Goal: Transaction & Acquisition: Obtain resource

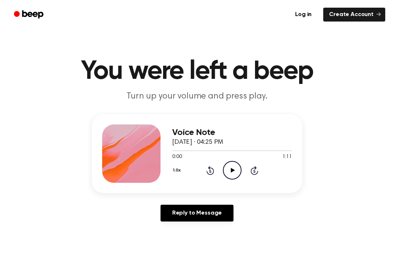
click at [233, 171] on icon "Play Audio" at bounding box center [232, 170] width 19 height 19
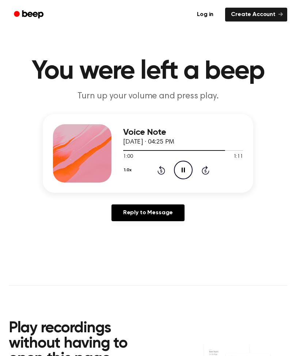
click at [206, 168] on icon at bounding box center [205, 170] width 8 height 9
click at [207, 168] on icon at bounding box center [205, 170] width 8 height 9
click at [208, 168] on icon "Skip 5 seconds" at bounding box center [205, 170] width 8 height 9
click at [208, 170] on icon "Skip 5 seconds" at bounding box center [205, 170] width 8 height 9
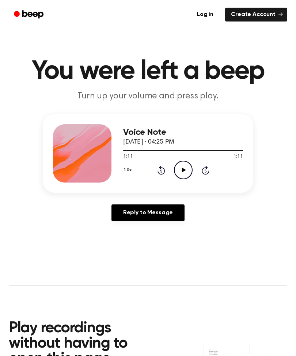
click at [207, 169] on icon "Skip 5 seconds" at bounding box center [205, 170] width 8 height 9
click at [207, 170] on icon "Skip 5 seconds" at bounding box center [205, 170] width 8 height 9
click at [180, 169] on icon "Play Audio" at bounding box center [183, 170] width 19 height 19
click at [182, 169] on icon at bounding box center [183, 170] width 4 height 5
click at [182, 168] on icon at bounding box center [182, 170] width 3 height 5
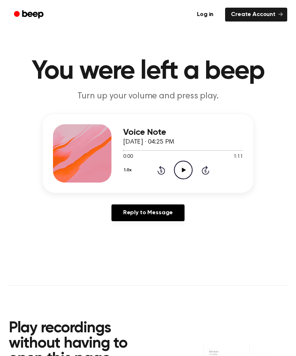
click at [184, 165] on icon "Play Audio" at bounding box center [183, 170] width 19 height 19
click at [180, 168] on icon "Pause Audio" at bounding box center [183, 170] width 19 height 19
click at [186, 170] on icon "Play Audio" at bounding box center [183, 170] width 19 height 19
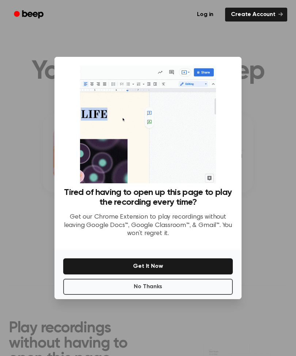
click at [188, 258] on button "Get It Now" at bounding box center [147, 267] width 169 height 16
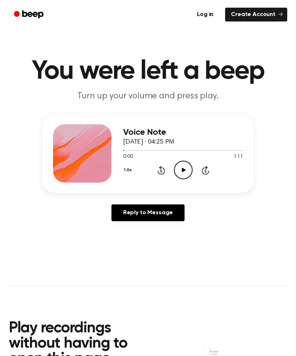
click at [182, 169] on icon at bounding box center [183, 170] width 4 height 5
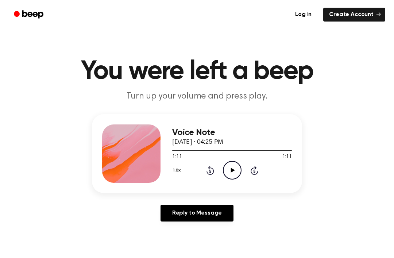
click at [233, 170] on icon at bounding box center [233, 170] width 4 height 5
click at [244, 167] on div "1.0x Rewind 5 seconds Play Audio Skip 5 seconds" at bounding box center [232, 170] width 120 height 19
click at [227, 163] on icon "Play Audio" at bounding box center [232, 170] width 19 height 19
click at [227, 163] on circle at bounding box center [232, 170] width 18 height 18
click at [253, 167] on icon "Skip 5 seconds" at bounding box center [254, 170] width 8 height 9
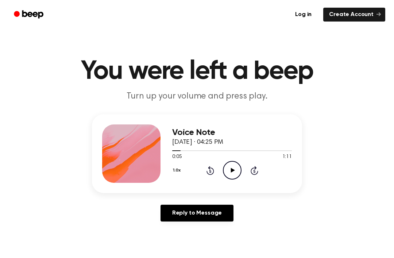
click at [253, 170] on icon "Skip 5 seconds" at bounding box center [254, 170] width 8 height 9
click at [235, 169] on icon "Play Audio" at bounding box center [232, 170] width 19 height 19
click at [255, 172] on icon "Skip 5 seconds" at bounding box center [254, 170] width 8 height 9
click at [253, 172] on icon "Skip 5 seconds" at bounding box center [254, 170] width 8 height 9
click at [257, 166] on icon "Skip 5 seconds" at bounding box center [254, 170] width 8 height 9
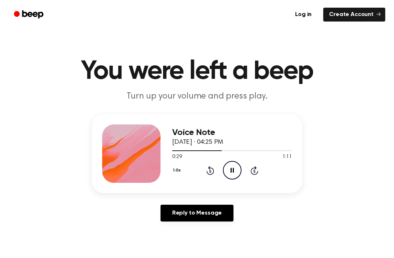
click at [252, 172] on icon "Skip 5 seconds" at bounding box center [254, 170] width 8 height 9
click at [258, 170] on icon "Skip 5 seconds" at bounding box center [254, 170] width 8 height 9
click at [235, 158] on div "1:11 1:11" at bounding box center [232, 157] width 120 height 8
click at [232, 166] on icon "Play Audio" at bounding box center [232, 170] width 19 height 19
click at [232, 165] on icon "Pause Audio" at bounding box center [232, 170] width 19 height 19
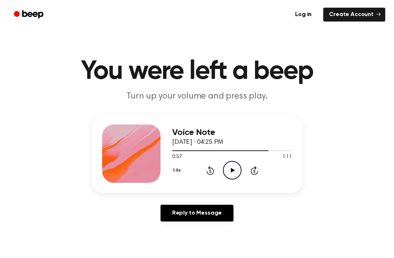
click at [233, 167] on icon "Play Audio" at bounding box center [232, 170] width 19 height 19
click at [257, 172] on icon at bounding box center [255, 170] width 8 height 9
click at [254, 170] on icon "Skip 5 seconds" at bounding box center [254, 170] width 8 height 9
click at [258, 170] on icon "Skip 5 seconds" at bounding box center [254, 170] width 8 height 9
click at [259, 171] on div "1.0x Rewind 5 seconds Play Audio Skip 5 seconds" at bounding box center [232, 170] width 120 height 19
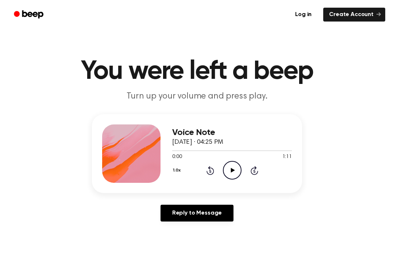
click at [230, 174] on icon "Play Audio" at bounding box center [232, 170] width 19 height 19
click at [230, 168] on icon "Play Audio" at bounding box center [232, 170] width 19 height 19
click at [237, 169] on icon "Play Audio" at bounding box center [232, 170] width 19 height 19
click at [229, 168] on icon "Pause Audio" at bounding box center [232, 170] width 19 height 19
click at [235, 173] on icon "Play Audio" at bounding box center [232, 170] width 19 height 19
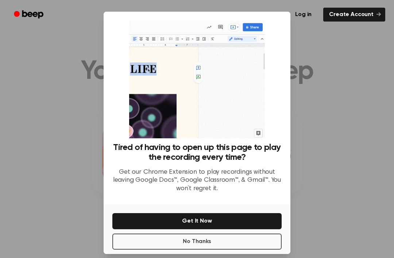
click at [213, 227] on button "Get It Now" at bounding box center [196, 221] width 169 height 16
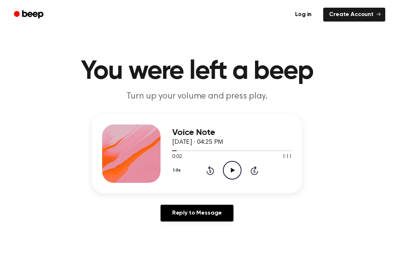
click at [233, 174] on icon "Play Audio" at bounding box center [232, 170] width 19 height 19
click at [232, 170] on icon "Pause Audio" at bounding box center [232, 170] width 19 height 19
click at [209, 173] on icon "Rewind 5 seconds" at bounding box center [210, 170] width 8 height 9
click at [208, 173] on icon at bounding box center [211, 170] width 8 height 9
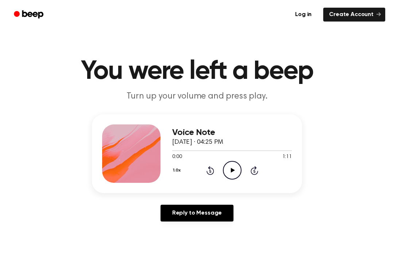
click at [240, 175] on icon "Play Audio" at bounding box center [232, 170] width 19 height 19
click at [275, 169] on div "1.0x Rewind 5 seconds Pause Audio Skip 5 seconds" at bounding box center [232, 170] width 120 height 19
click at [250, 177] on div "1.0x Rewind 5 seconds Pause Audio Skip 5 seconds" at bounding box center [232, 170] width 120 height 19
click at [257, 169] on icon "Skip 5 seconds" at bounding box center [254, 170] width 8 height 9
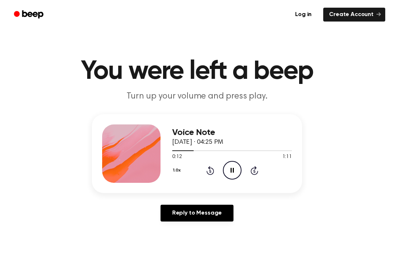
click at [258, 166] on icon "Skip 5 seconds" at bounding box center [254, 170] width 8 height 9
click at [256, 170] on icon "Skip 5 seconds" at bounding box center [254, 170] width 8 height 9
click at [258, 171] on icon at bounding box center [255, 170] width 8 height 9
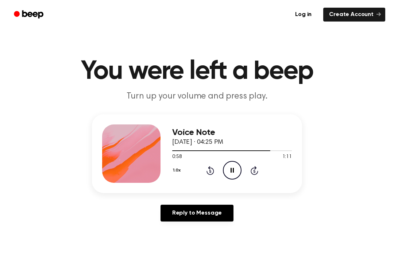
click at [231, 176] on icon "Pause Audio" at bounding box center [232, 170] width 19 height 19
